Goal: Task Accomplishment & Management: Use online tool/utility

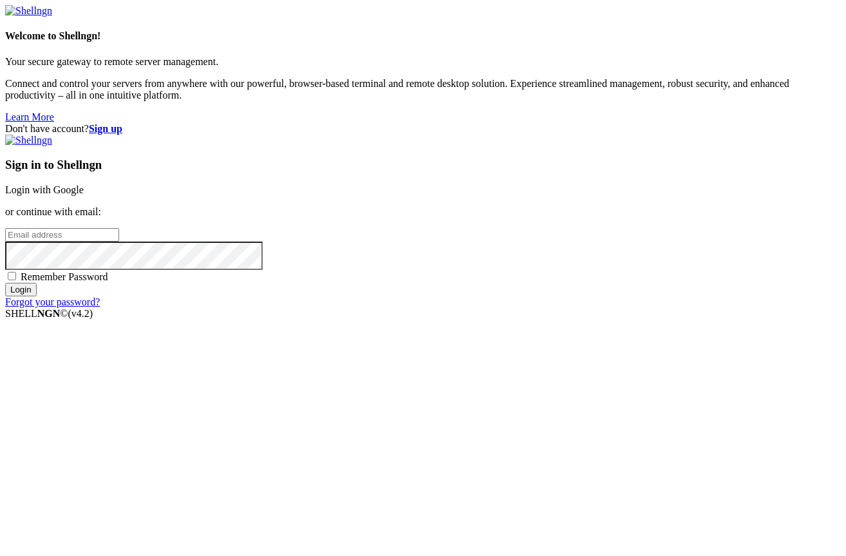
click at [84, 195] on link "Login with Google" at bounding box center [44, 189] width 79 height 11
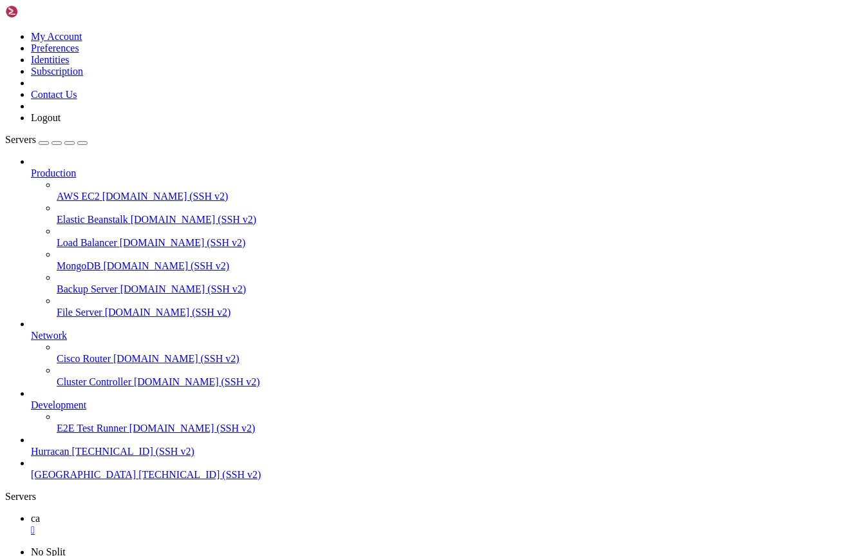
scroll to position [6315, 0]
click at [103, 480] on span "[GEOGRAPHIC_DATA]" at bounding box center [83, 474] width 105 height 11
click at [70, 457] on span "Hurracan" at bounding box center [50, 451] width 39 height 11
click at [129, 433] on span "[DOMAIN_NAME] (SSH v2)" at bounding box center [192, 427] width 126 height 11
click at [6, 502] on div at bounding box center [5, 502] width 1 height 0
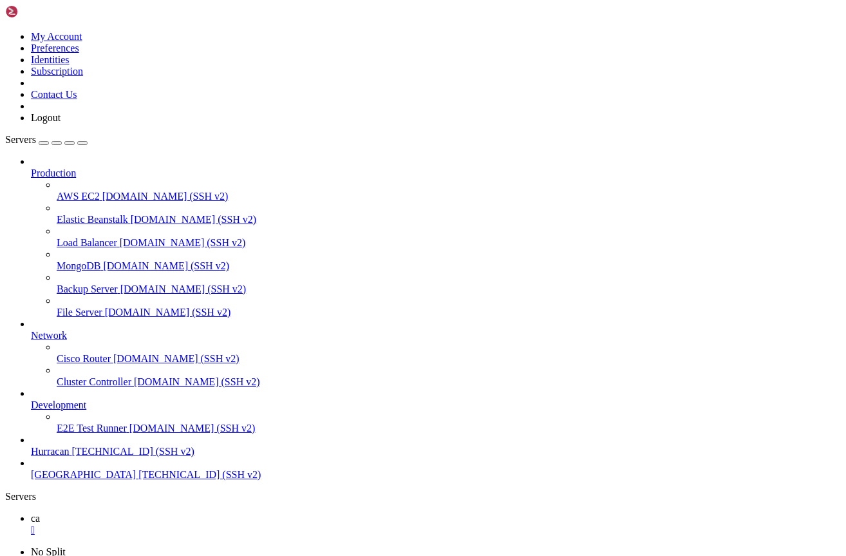
click at [31, 399] on icon at bounding box center [31, 399] width 0 height 0
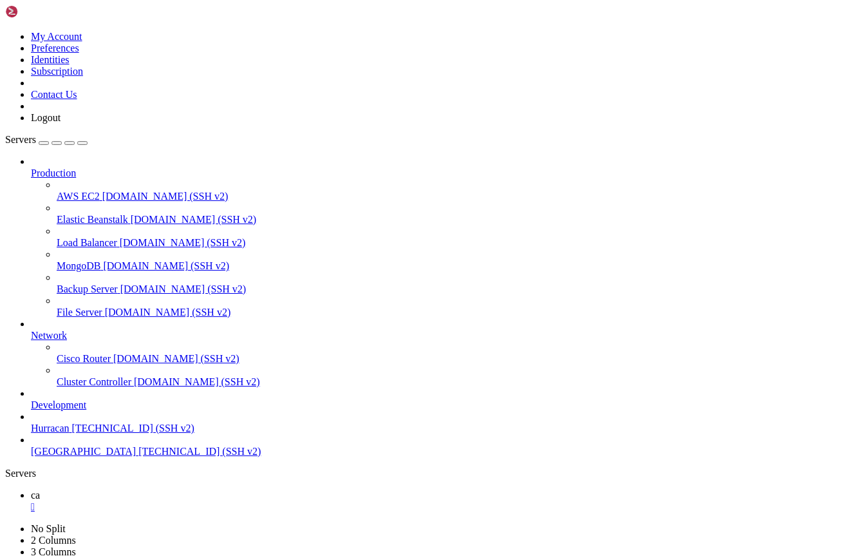
click at [31, 399] on icon at bounding box center [31, 399] width 0 height 0
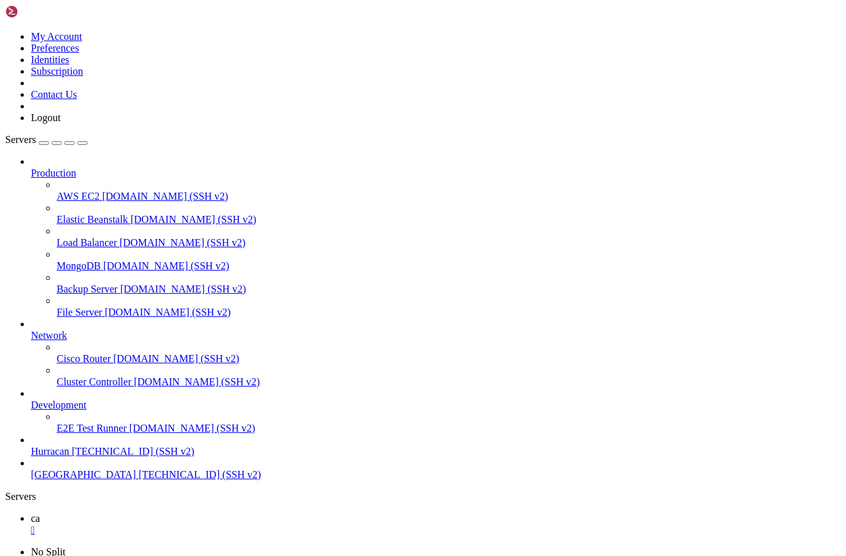
click at [31, 399] on icon at bounding box center [31, 399] width 0 height 0
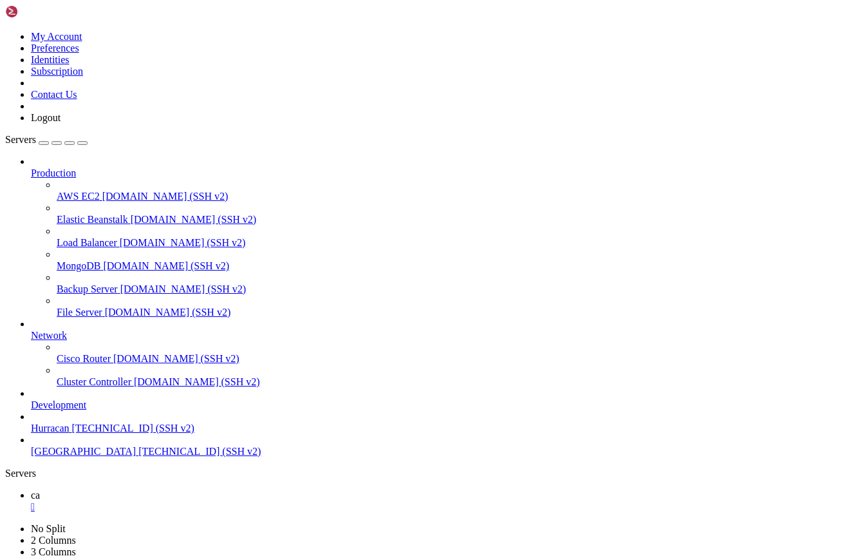
click at [44, 143] on div "button" at bounding box center [44, 143] width 0 height 0
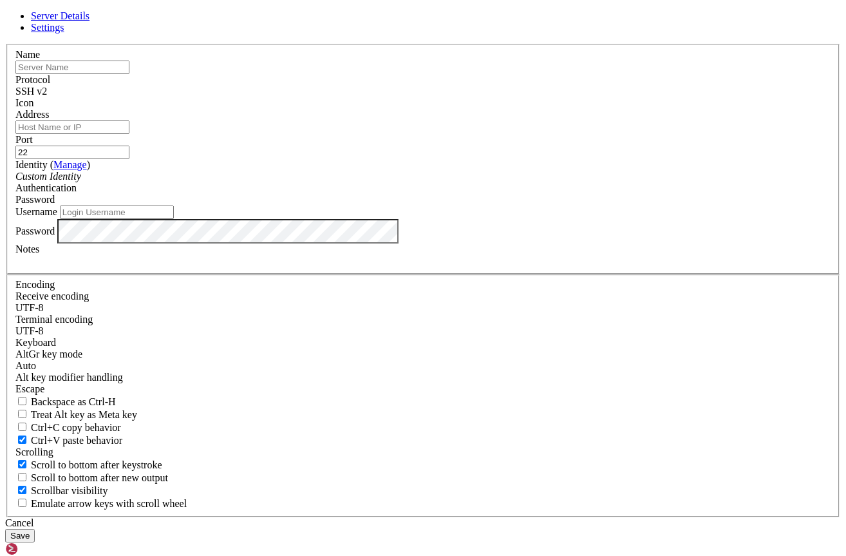
click at [129, 74] on input "text" at bounding box center [72, 68] width 114 height 14
click at [129, 134] on input "Address" at bounding box center [72, 127] width 114 height 14
type input "[TECHNICAL_ID]"
click at [174, 219] on input "Username" at bounding box center [117, 212] width 114 height 14
type input "root"
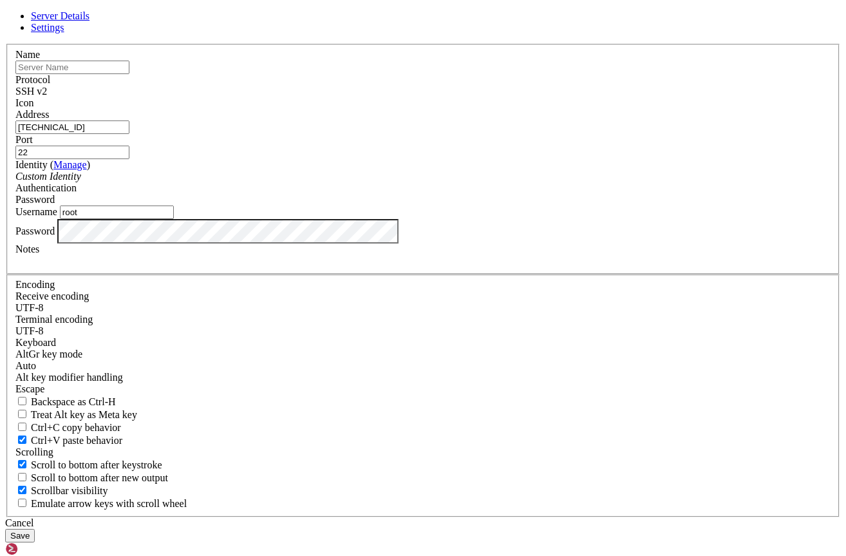
click at [129, 74] on input "text" at bounding box center [72, 68] width 114 height 14
type input "CycleX"
click at [35, 529] on button "Save" at bounding box center [20, 536] width 30 height 14
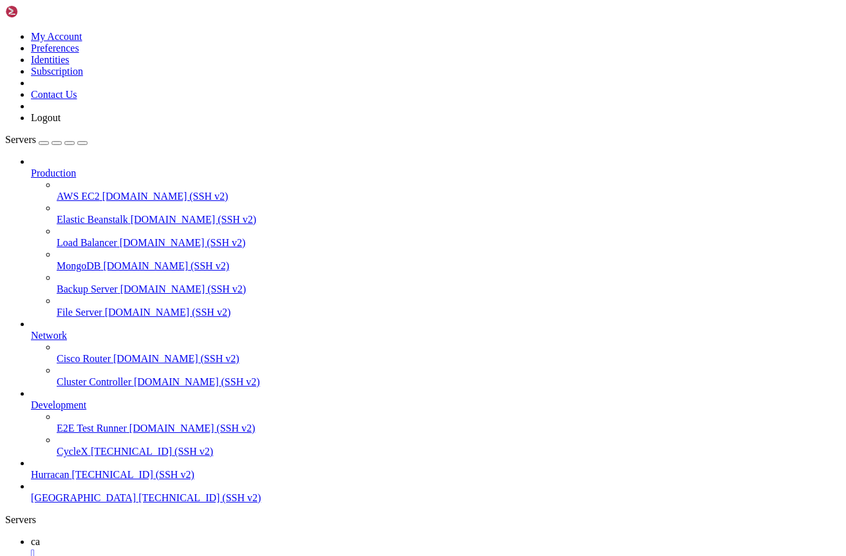
type input "/root"
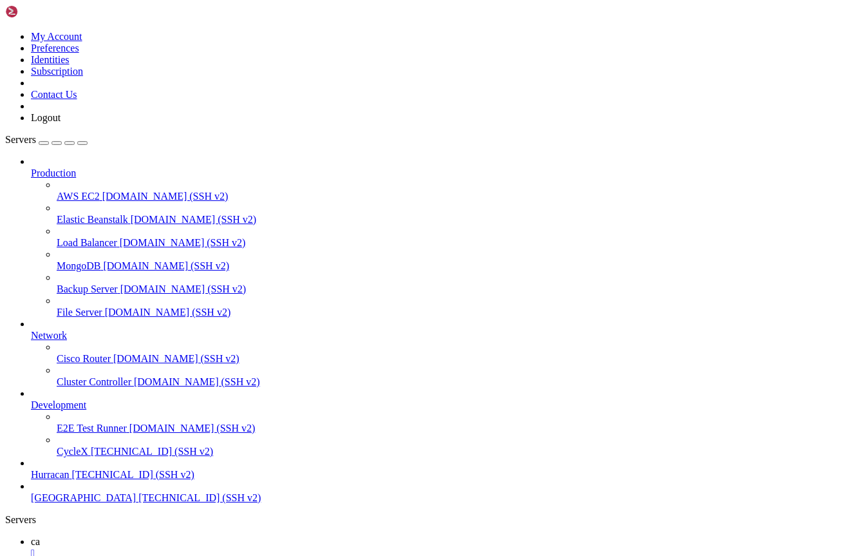
click at [31, 555] on icon at bounding box center [31, 564] width 0 height 11
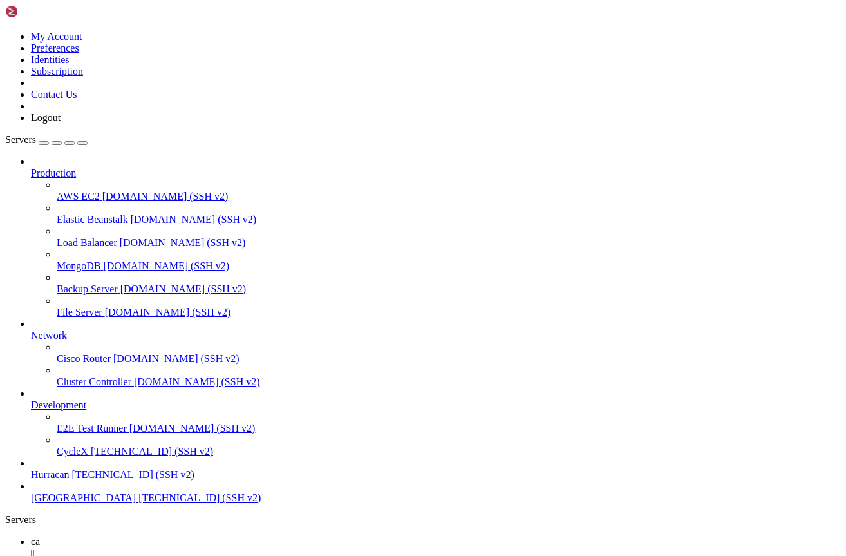
drag, startPoint x: 79, startPoint y: 1171, endPoint x: 291, endPoint y: 1167, distance: 212.5
drag, startPoint x: 32, startPoint y: 1147, endPoint x: 238, endPoint y: 1153, distance: 205.5
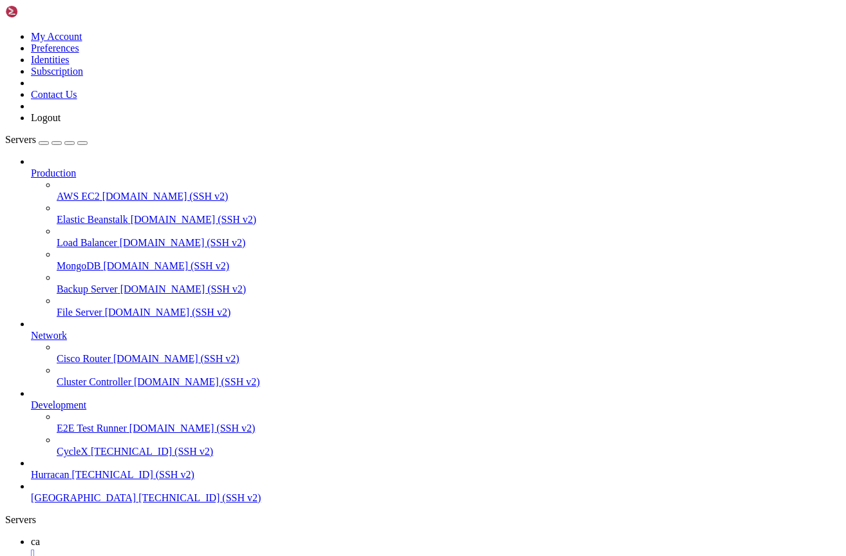
scroll to position [44263, 0]
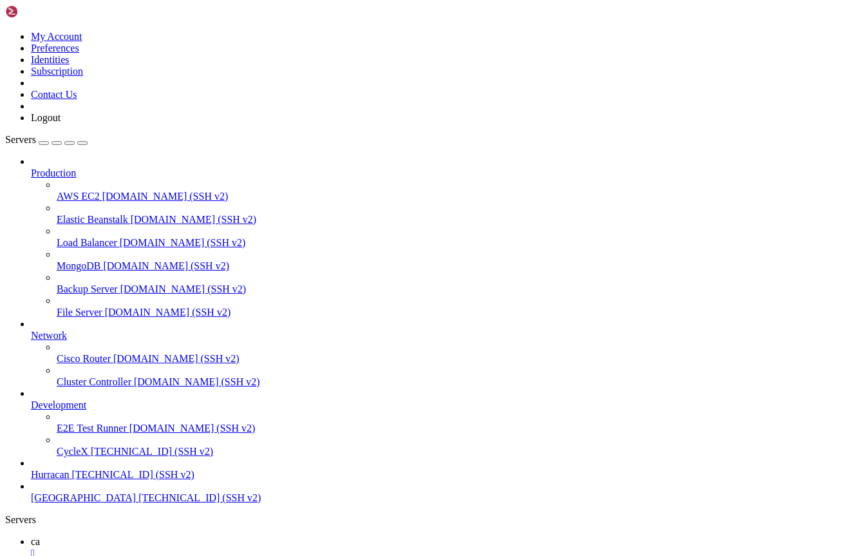
scroll to position [102469, 0]
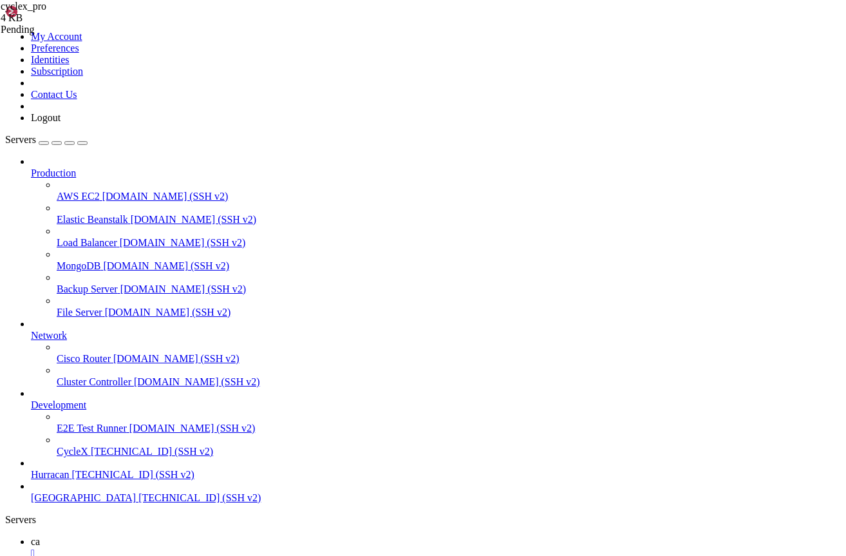
click at [1, 12] on icon at bounding box center [1, 6] width 0 height 11
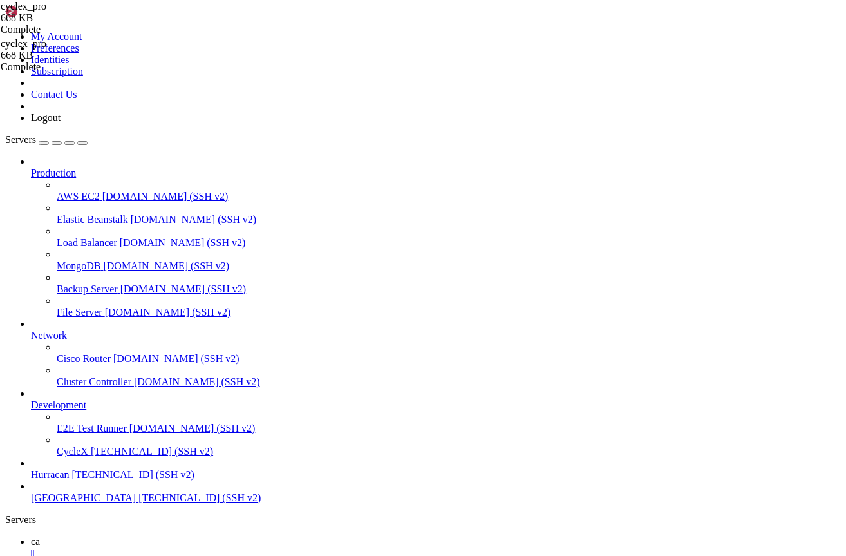
scroll to position [175573, 0]
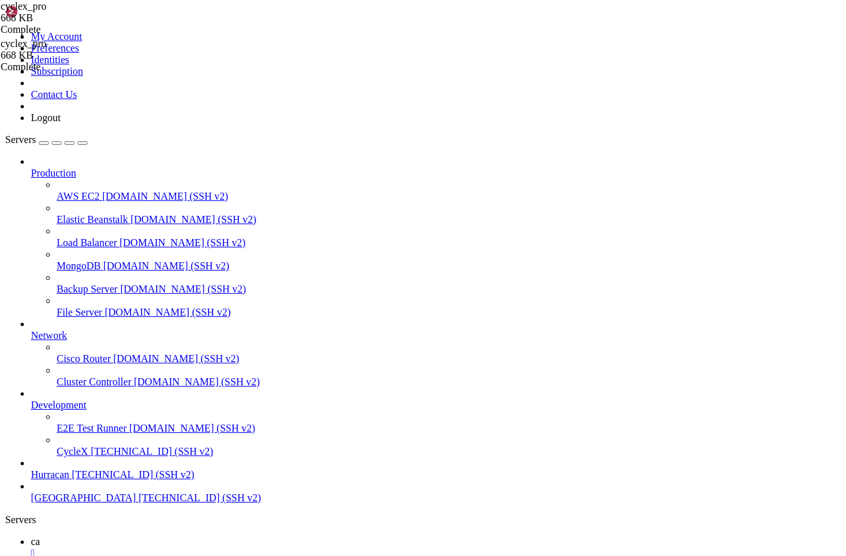
scroll to position [612, 0]
click at [62, 555] on span "CycleX" at bounding box center [47, 564] width 32 height 11
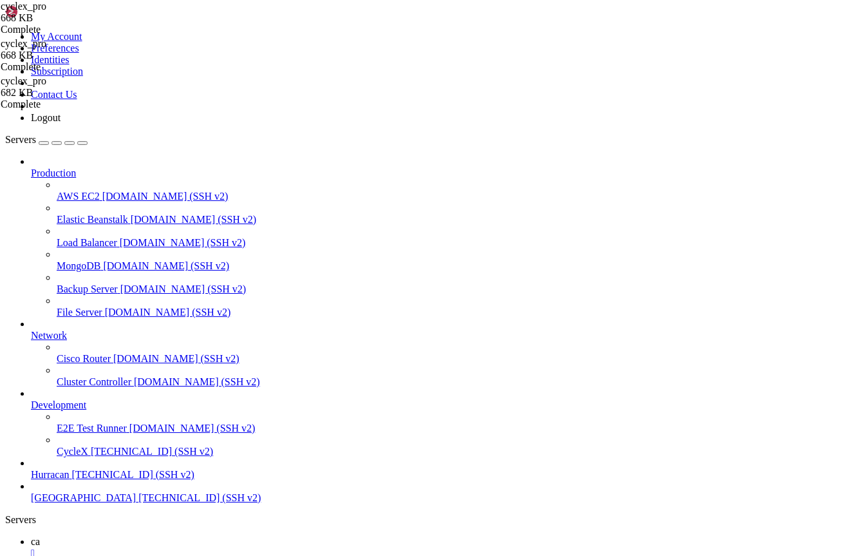
drag, startPoint x: 17, startPoint y: 1679, endPoint x: 225, endPoint y: 1942, distance: 335.5
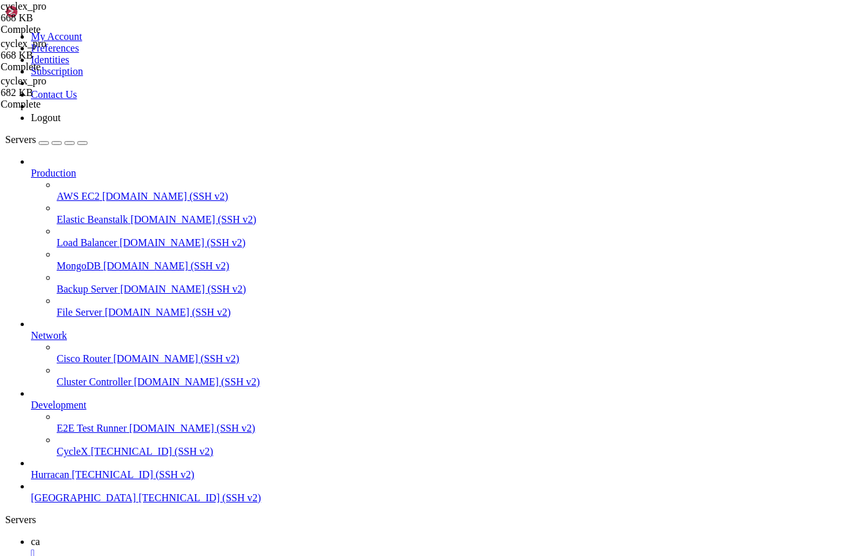
copy div "🔍 LOREMIPSUM DOLORSIT A CONSECT: - adi.el:5247 - sedd.eiusmodt.incidid_utlabor_…"
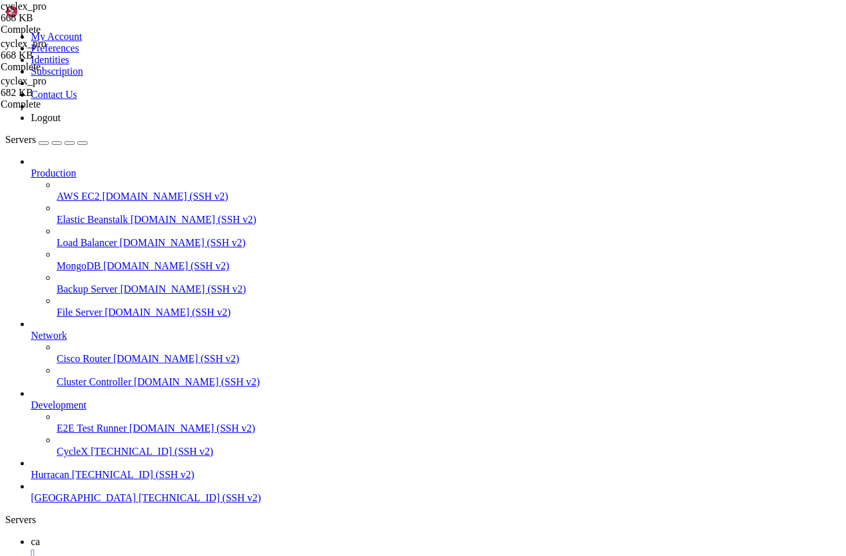
scroll to position [4562, 0]
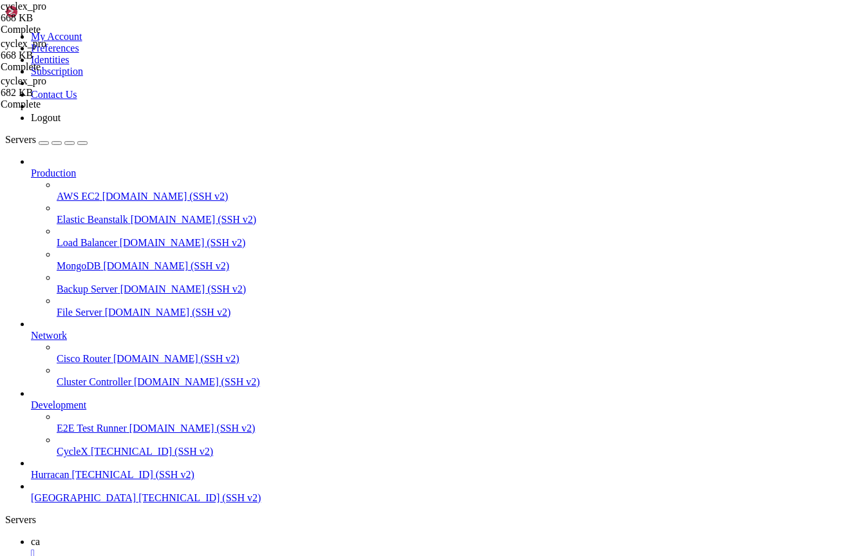
click at [62, 555] on span "CycleX" at bounding box center [47, 564] width 32 height 11
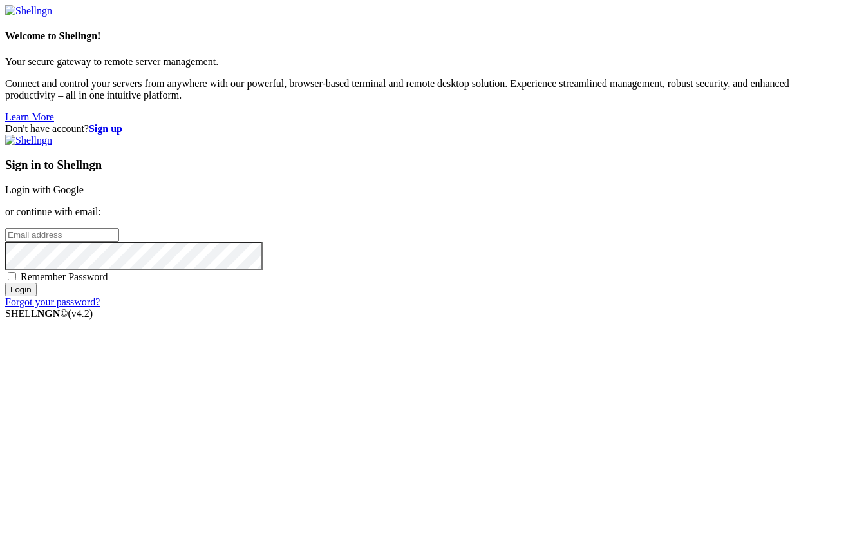
click at [84, 195] on link "Login with Google" at bounding box center [44, 189] width 79 height 11
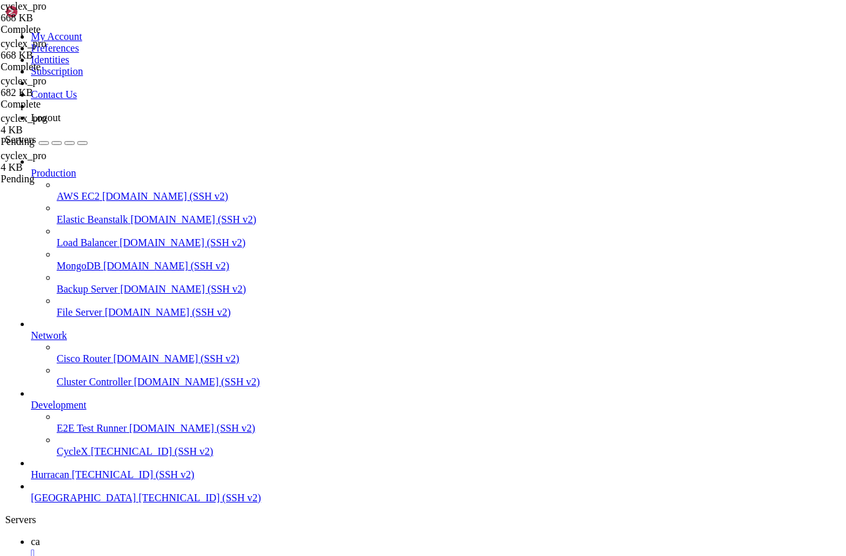
click at [62, 555] on span "CycleX" at bounding box center [47, 564] width 32 height 11
